Goal: Information Seeking & Learning: Learn about a topic

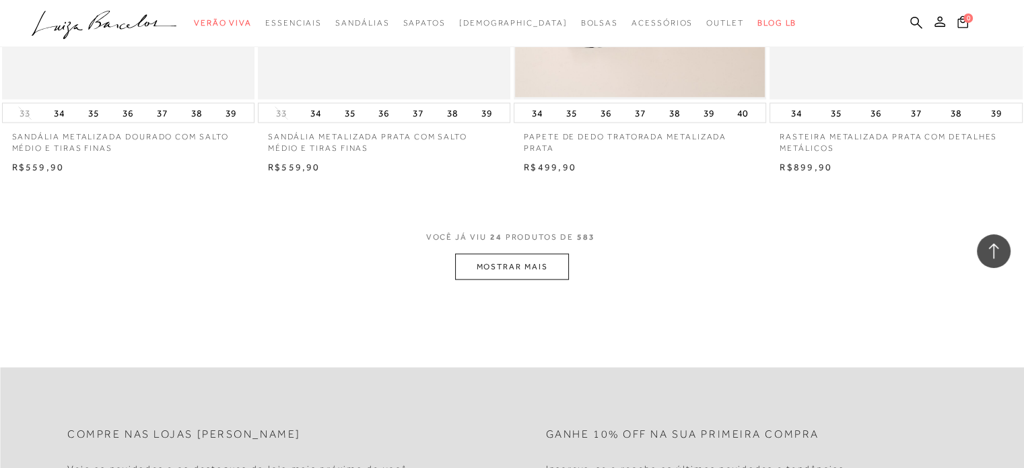
scroll to position [2828, 0]
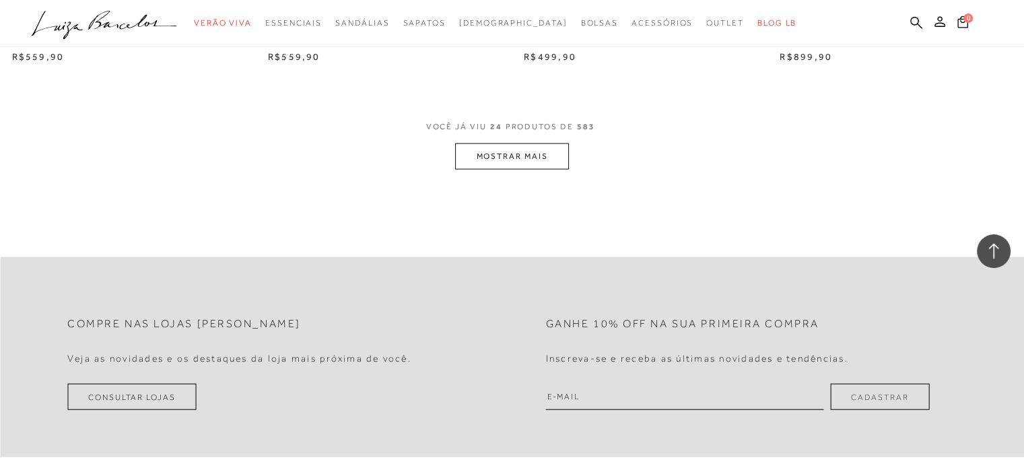
click at [552, 158] on button "MOSTRAR MAIS" at bounding box center [511, 156] width 113 height 26
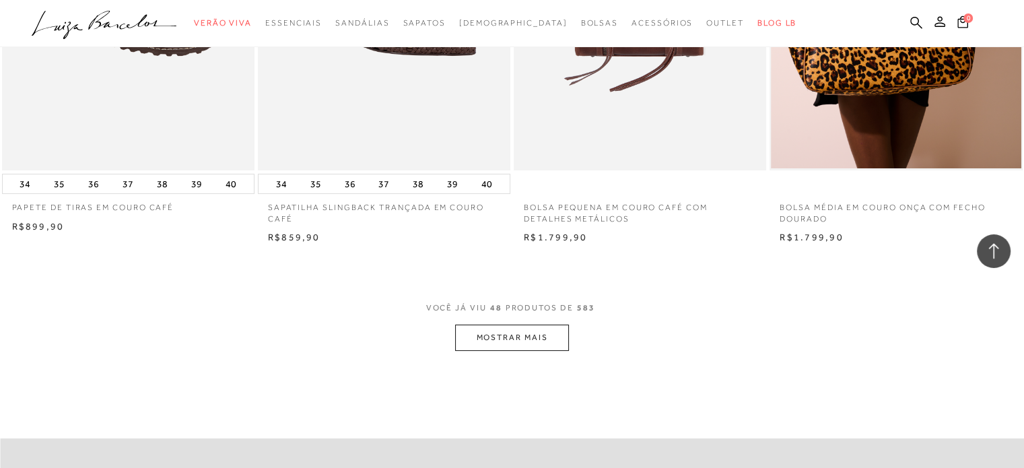
scroll to position [5454, 0]
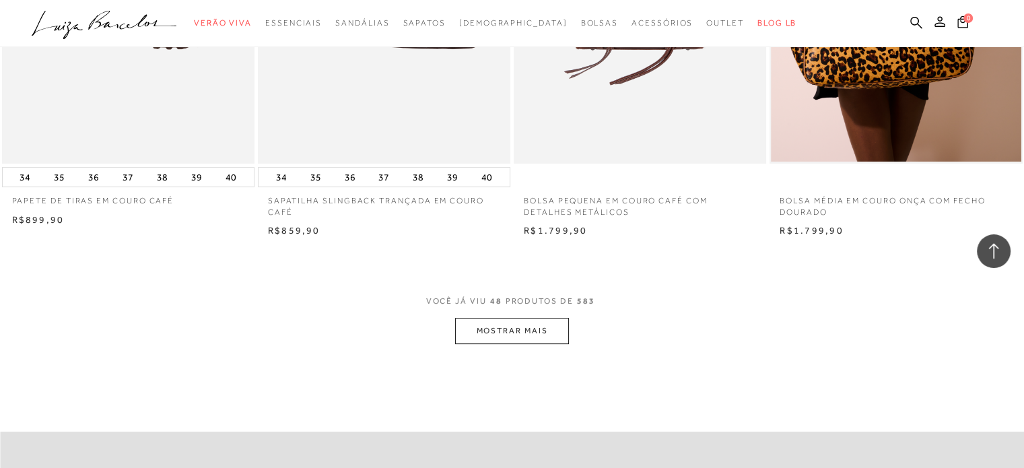
click at [542, 342] on button "MOSTRAR MAIS" at bounding box center [511, 331] width 113 height 26
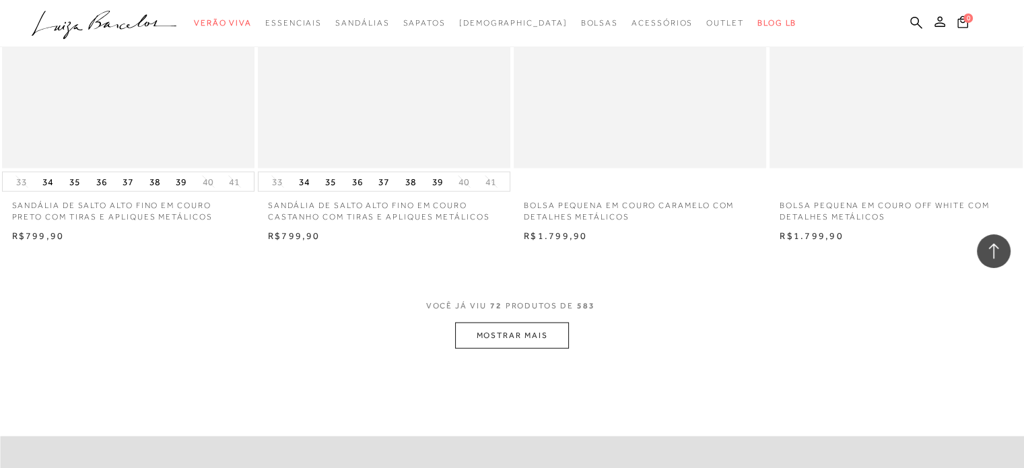
scroll to position [8282, 0]
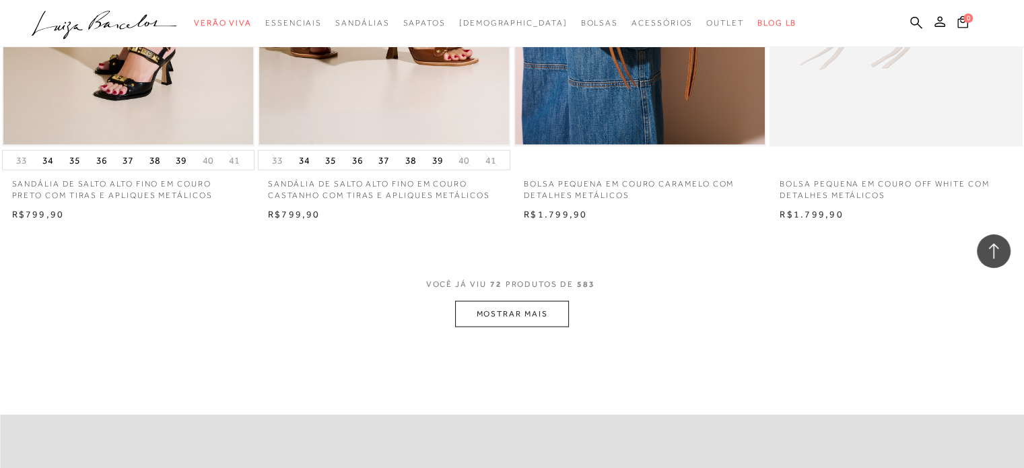
click at [562, 301] on button "MOSTRAR MAIS" at bounding box center [511, 314] width 113 height 26
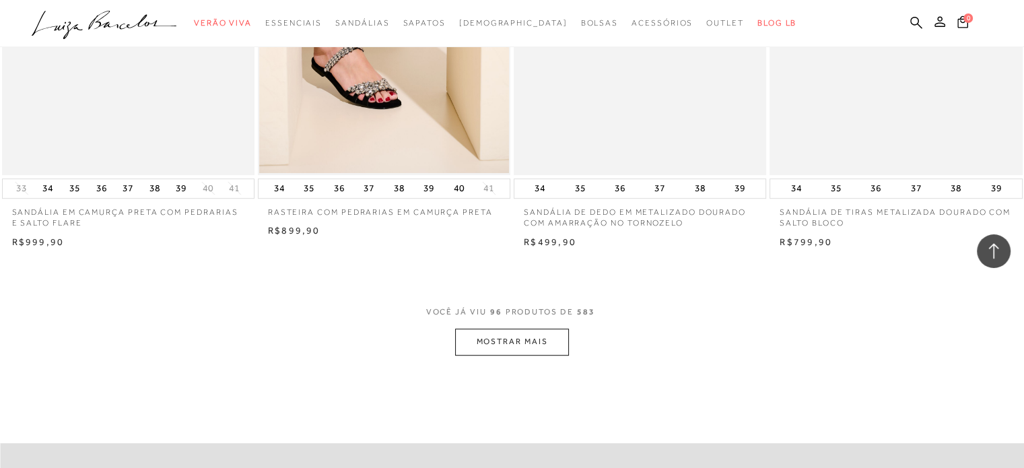
scroll to position [11244, 0]
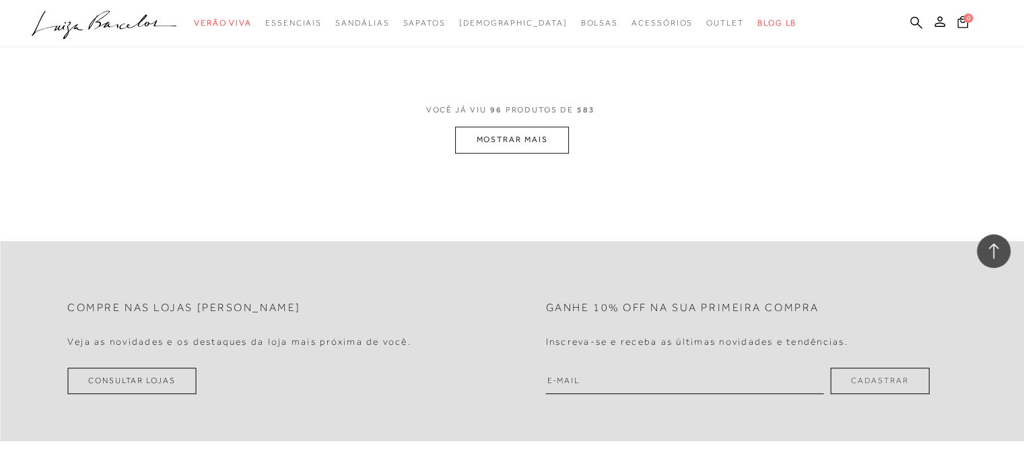
click at [537, 131] on button "MOSTRAR MAIS" at bounding box center [511, 140] width 113 height 26
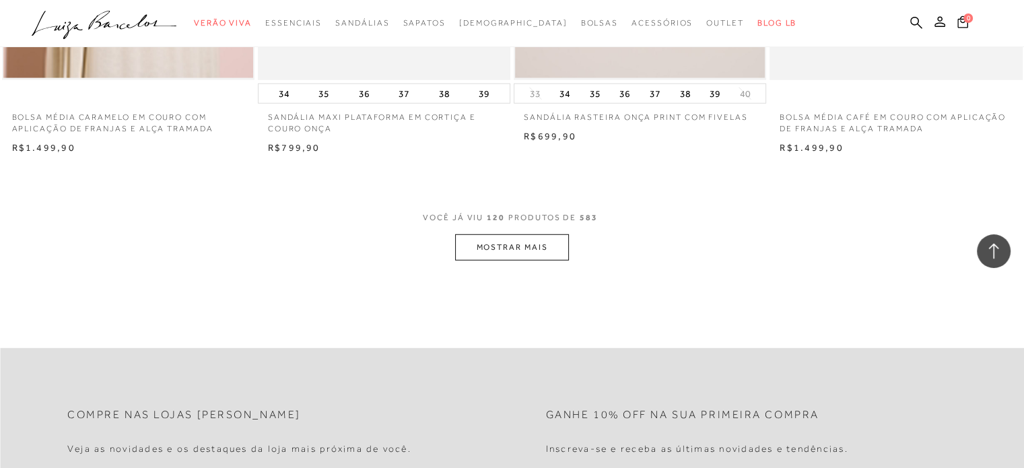
scroll to position [13937, 0]
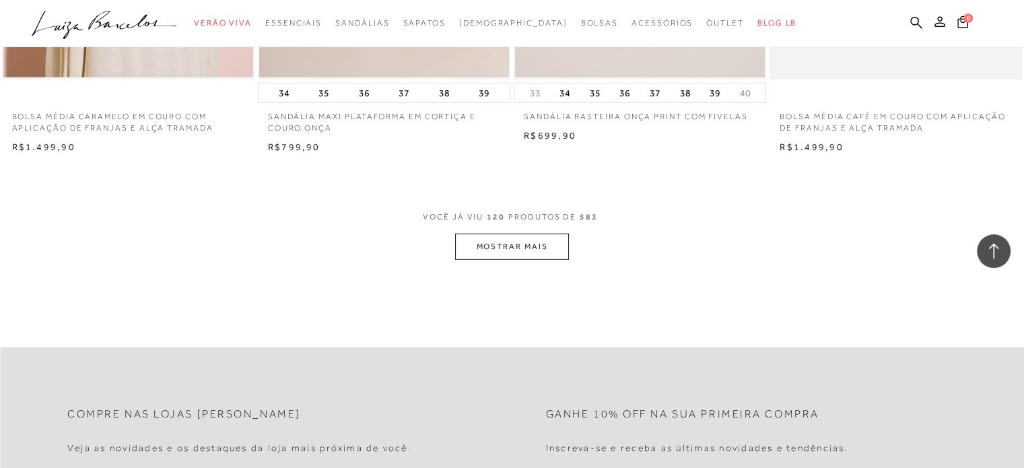
click at [525, 241] on button "MOSTRAR MAIS" at bounding box center [511, 247] width 113 height 26
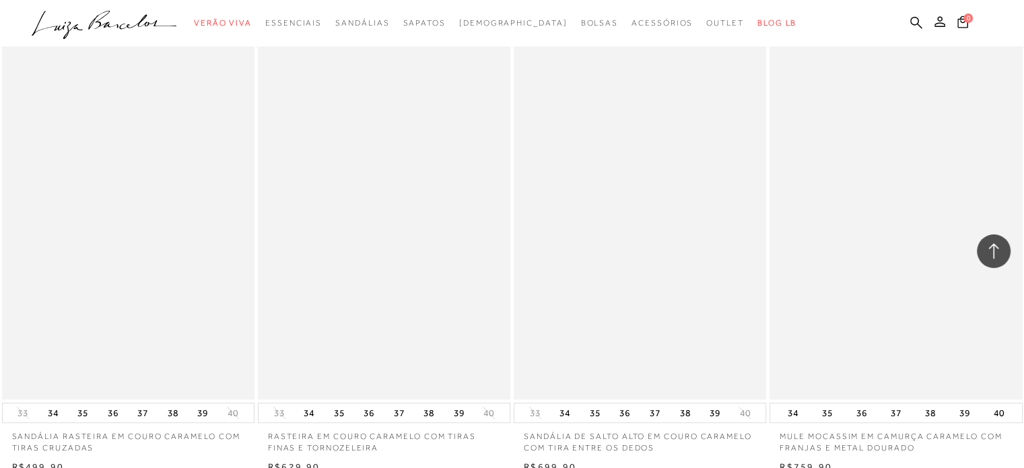
scroll to position [16765, 0]
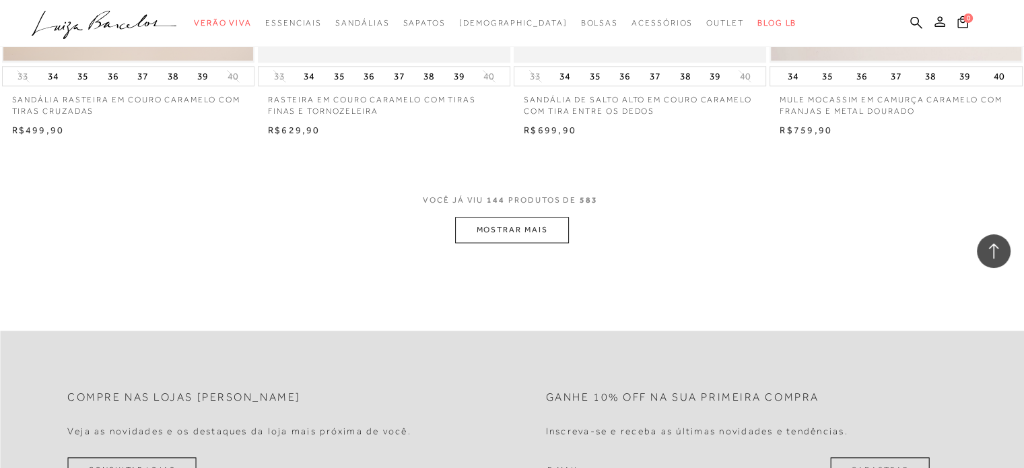
click at [544, 226] on button "MOSTRAR MAIS" at bounding box center [511, 230] width 113 height 26
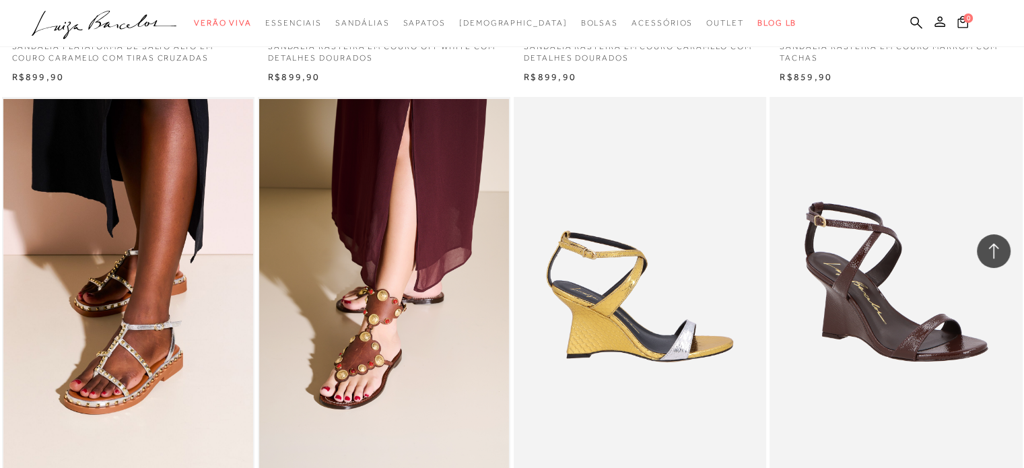
scroll to position [14947, 0]
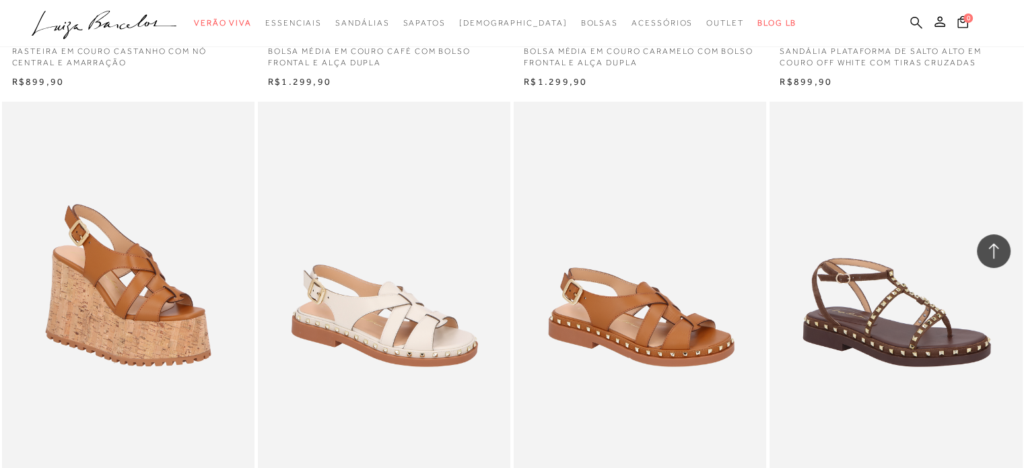
click at [911, 15] on link at bounding box center [916, 23] width 12 height 17
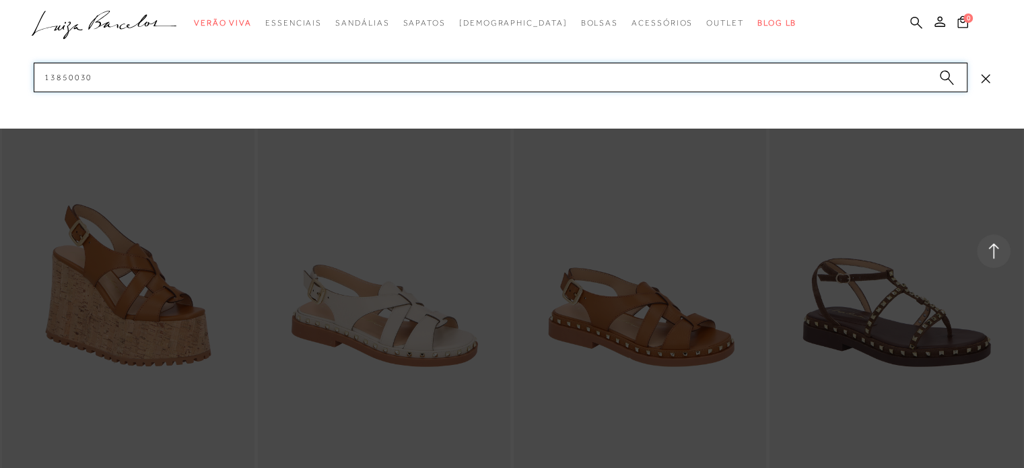
type input "138500301"
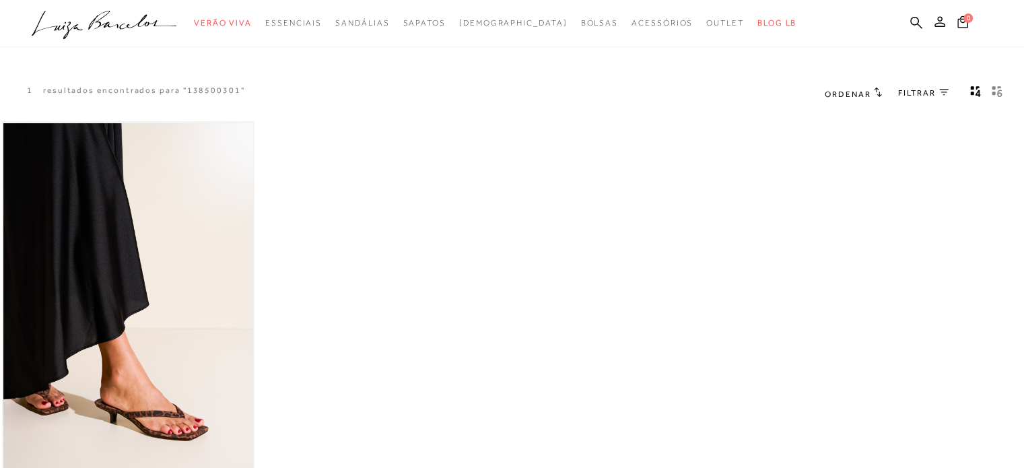
click at [228, 292] on img at bounding box center [128, 310] width 250 height 375
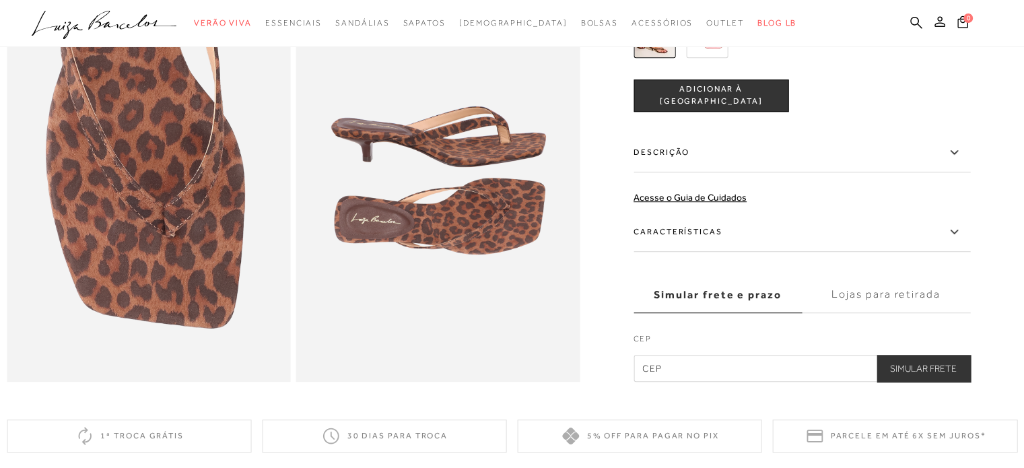
scroll to position [875, 0]
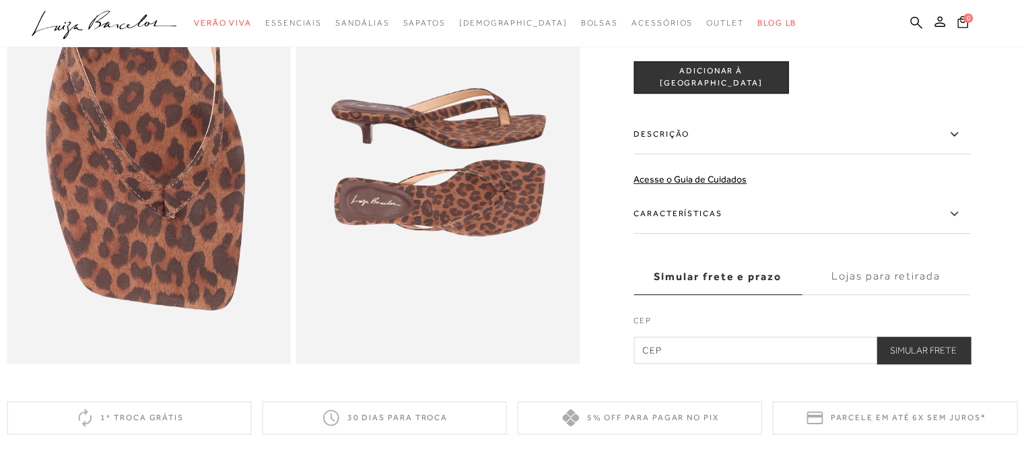
click at [822, 154] on label "Descrição" at bounding box center [802, 134] width 337 height 39
click at [0, 0] on input "Descrição" at bounding box center [0, 0] width 0 height 0
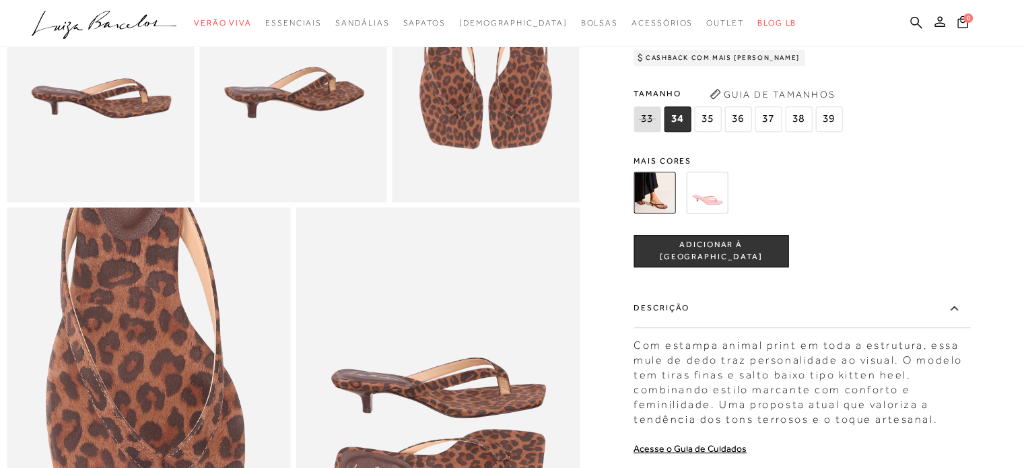
scroll to position [269, 0]
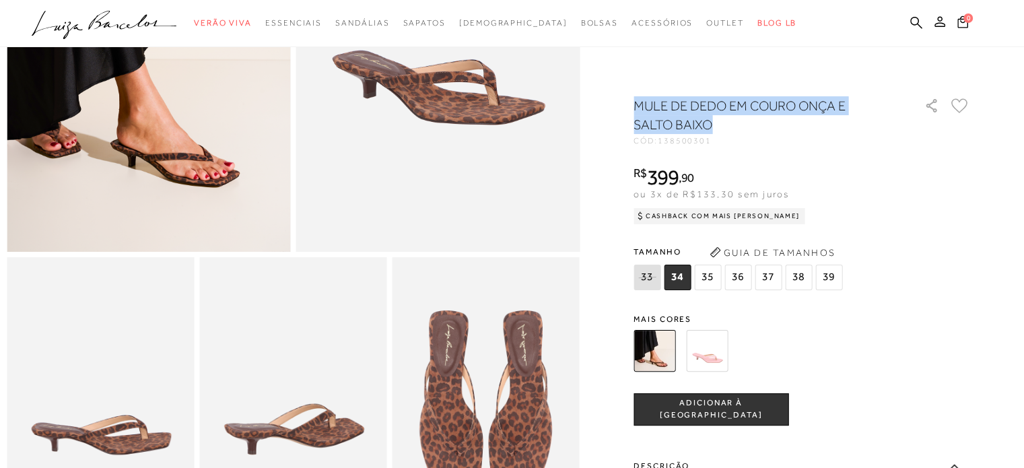
drag, startPoint x: 714, startPoint y: 127, endPoint x: 643, endPoint y: 107, distance: 74.2
click at [643, 107] on h1 "MULE DE DEDO EM COURO ONÇA E SALTO BAIXO" at bounding box center [760, 115] width 252 height 38
copy h1 "MULE DE DEDO EM COURO ONÇA E SALTO BAIXO"
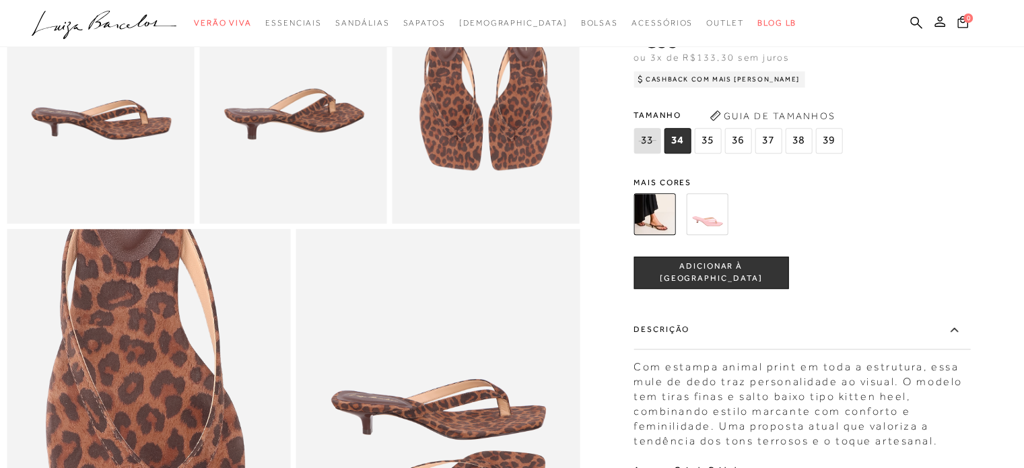
scroll to position [741, 0]
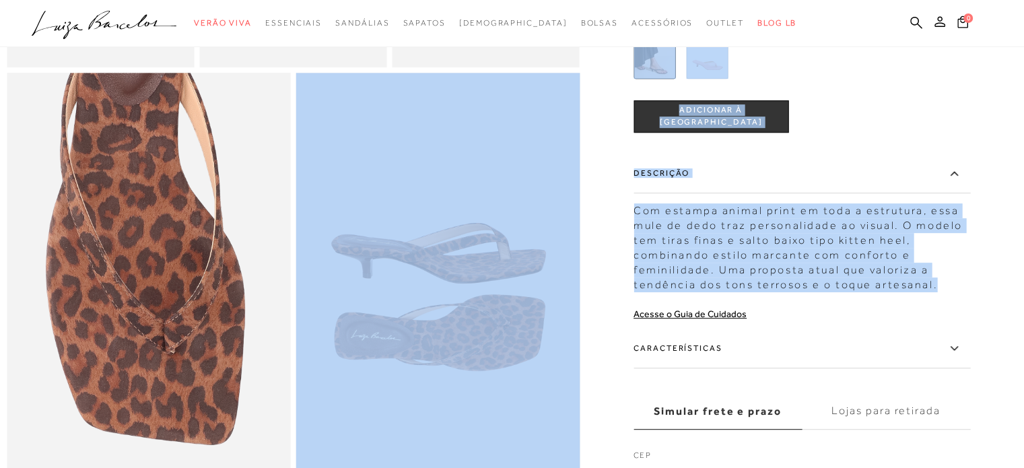
drag, startPoint x: 945, startPoint y: 312, endPoint x: 638, endPoint y: 233, distance: 317.0
copy div "MULE DE DEDO EM COURO ONÇA E SALTO BAIXO CÓD: 138500301 × É necessário selecion…"
click at [813, 239] on div "Com estampa animal print em toda a estrutura, essa mule de dedo traz personalid…" at bounding box center [802, 245] width 337 height 96
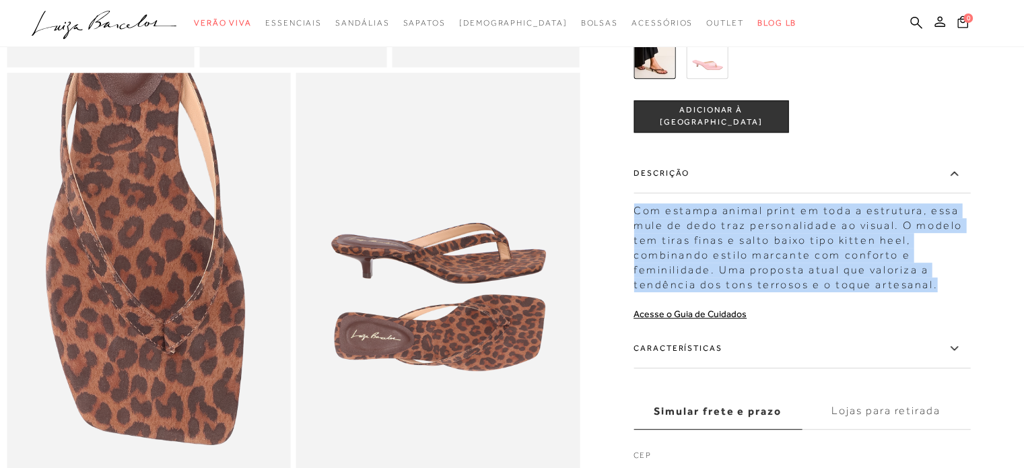
drag, startPoint x: 639, startPoint y: 231, endPoint x: 961, endPoint y: 304, distance: 330.0
click at [961, 292] on div "Com estampa animal print em toda a estrutura, essa mule de dedo traz personalid…" at bounding box center [802, 245] width 337 height 96
copy div "Com estampa animal print em toda a estrutura, essa mule de dedo traz personalid…"
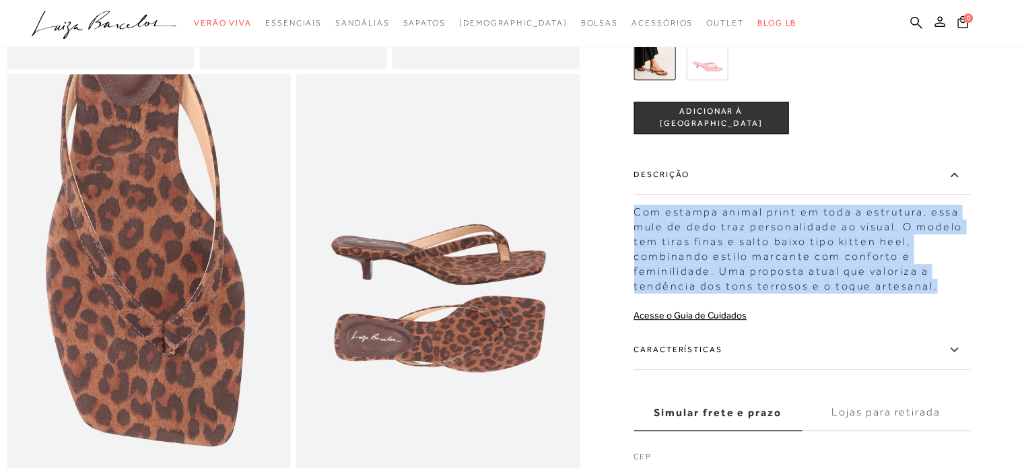
scroll to position [471, 0]
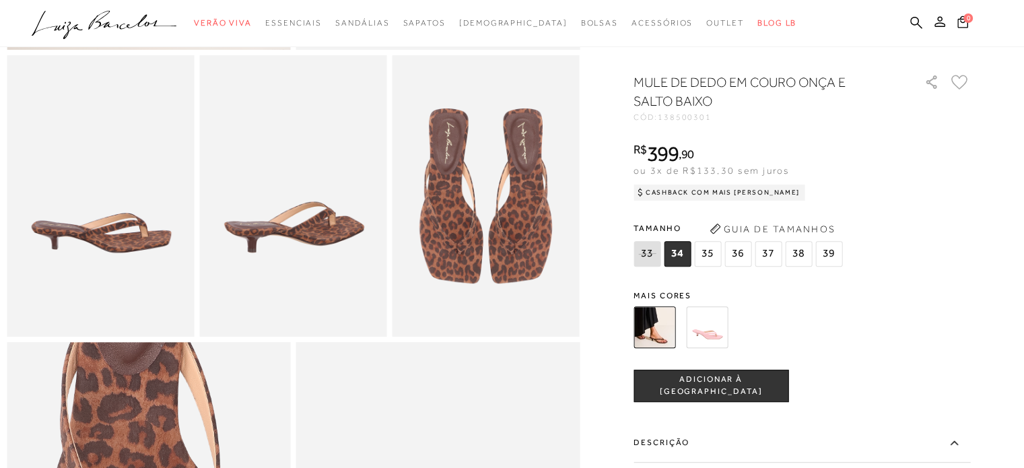
drag, startPoint x: 853, startPoint y: 54, endPoint x: 749, endPoint y: 4, distance: 115.6
click at [851, 53] on div at bounding box center [512, 195] width 1011 height 1143
